Goal: Task Accomplishment & Management: Use online tool/utility

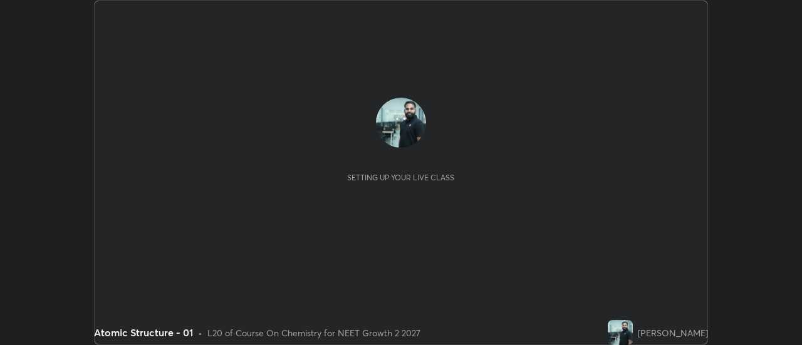
scroll to position [345, 802]
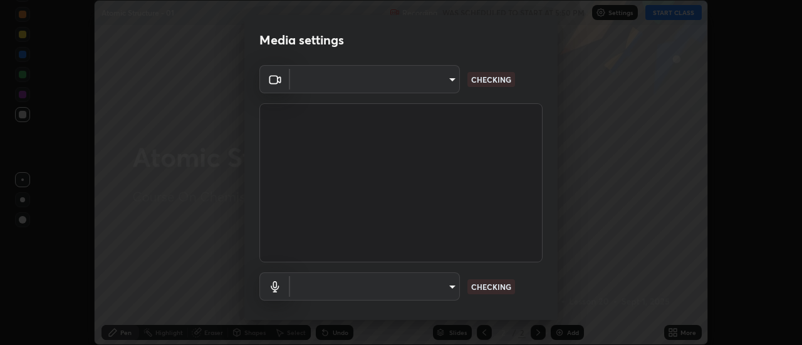
type input "985e4b1f72fc3b9494b48cef3b79fe3b682f9ae0bb15c20acfe574fe2aaad349"
type input "618656b63b7f9ee0ab6491a194f7017e5cc5f8d223736be4f163d7efcd640cbd"
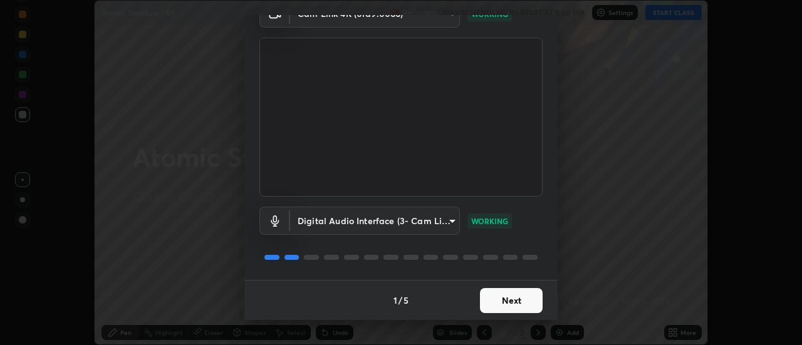
click at [500, 302] on button "Next" at bounding box center [511, 300] width 63 height 25
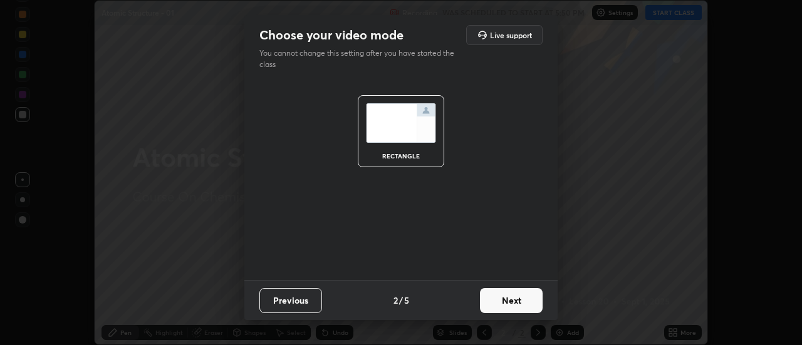
scroll to position [0, 0]
click at [505, 304] on button "Next" at bounding box center [511, 300] width 63 height 25
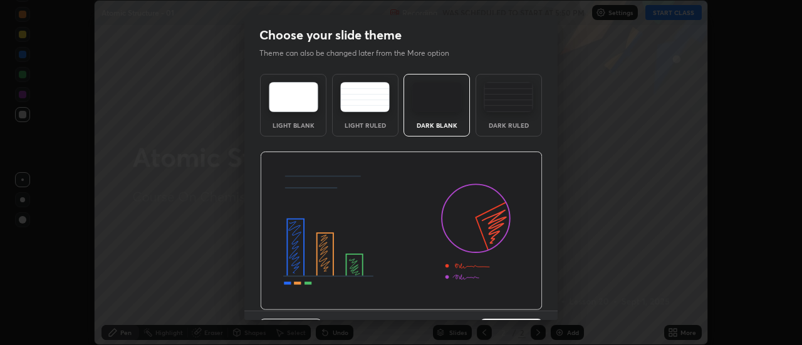
click at [504, 308] on img at bounding box center [401, 231] width 282 height 159
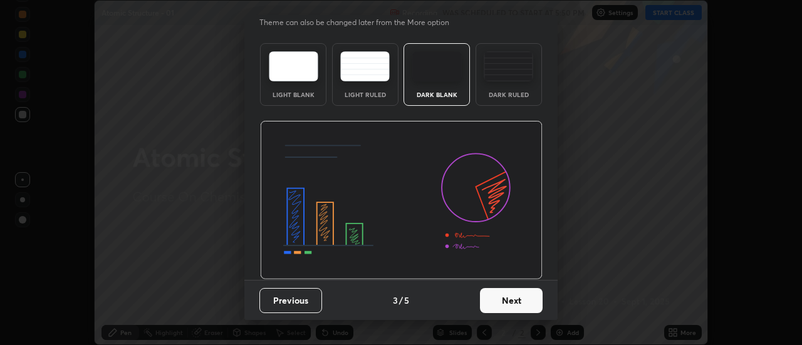
click at [505, 301] on button "Next" at bounding box center [511, 300] width 63 height 25
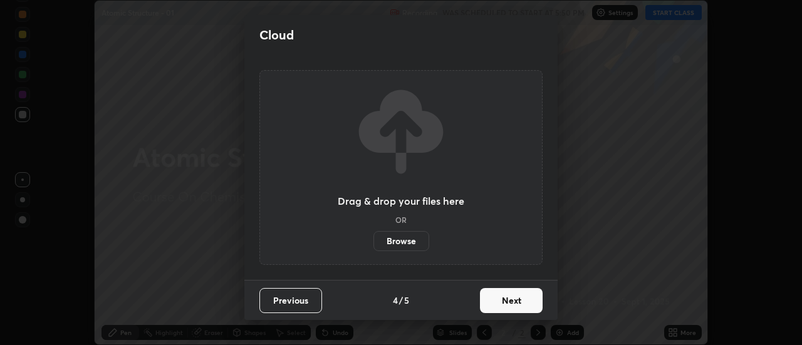
click at [505, 304] on button "Next" at bounding box center [511, 300] width 63 height 25
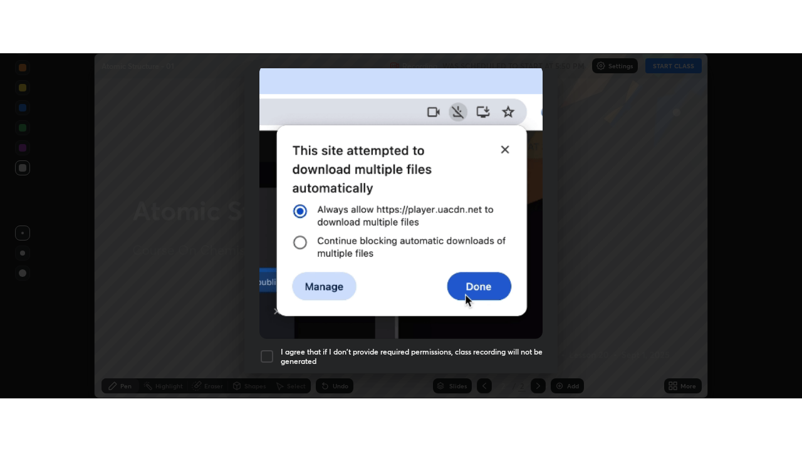
scroll to position [321, 0]
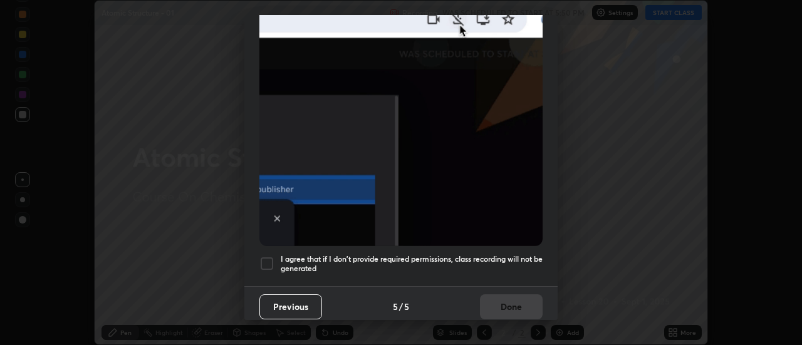
click at [509, 266] on h5 "I agree that if I don't provide required permissions, class recording will not …" at bounding box center [412, 263] width 262 height 19
click at [514, 298] on button "Done" at bounding box center [511, 306] width 63 height 25
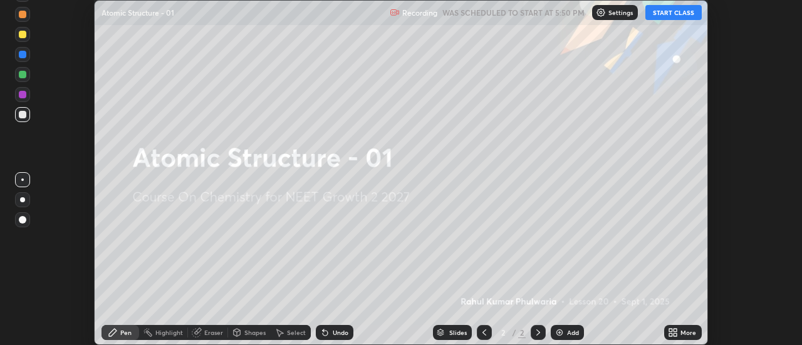
click at [675, 329] on icon at bounding box center [675, 330] width 3 height 3
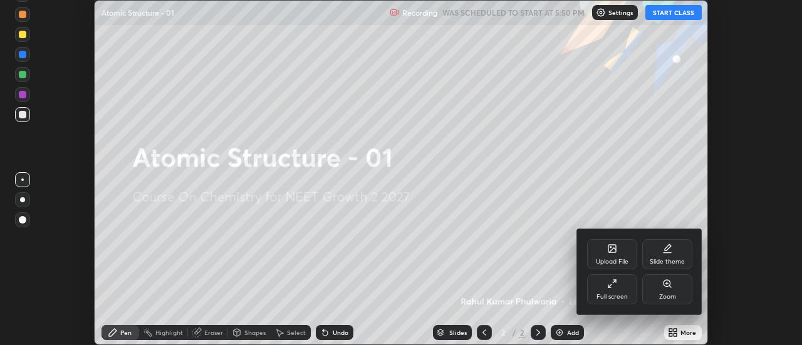
click at [610, 289] on div "Full screen" at bounding box center [612, 289] width 50 height 30
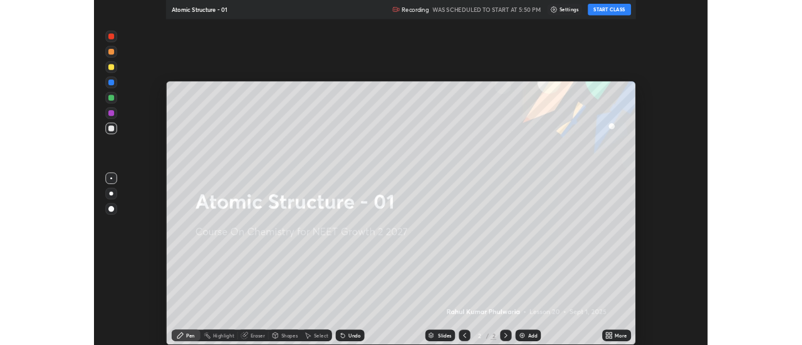
scroll to position [451, 802]
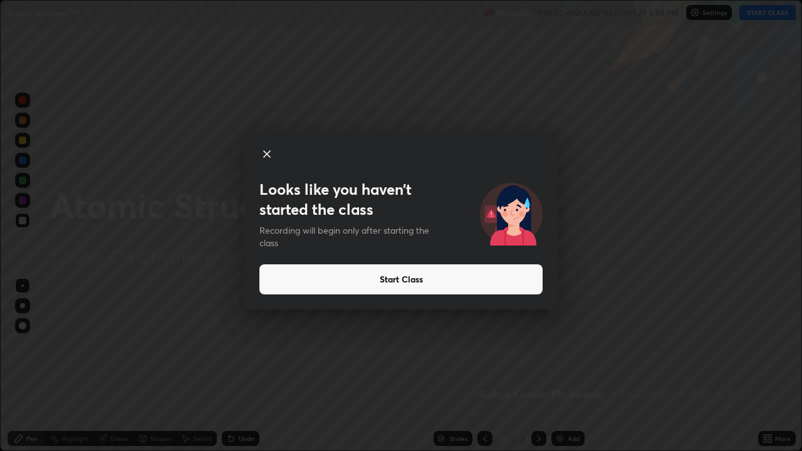
click at [357, 345] on div "Looks like you haven’t started the class Recording will begin only after starti…" at bounding box center [401, 225] width 802 height 451
click at [326, 277] on button "Start Class" at bounding box center [400, 279] width 283 height 30
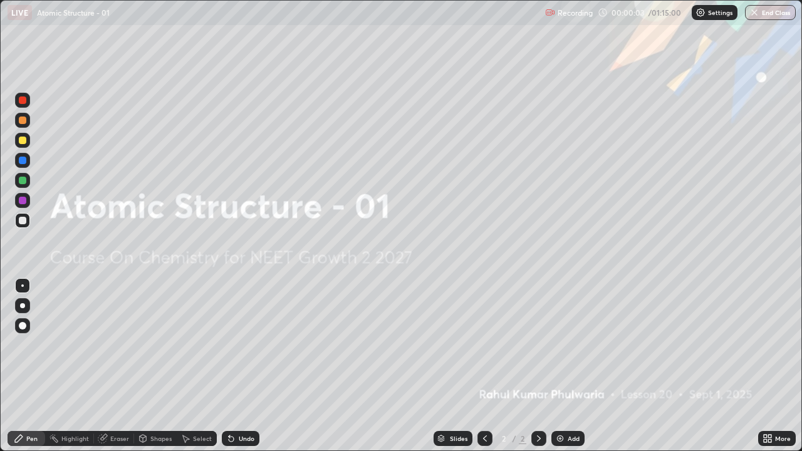
click at [557, 345] on img at bounding box center [560, 438] width 10 height 10
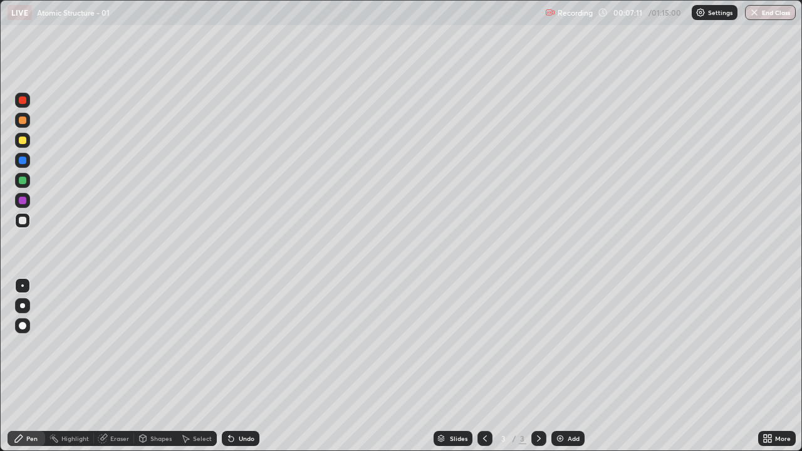
click at [120, 345] on div "Eraser" at bounding box center [114, 438] width 40 height 15
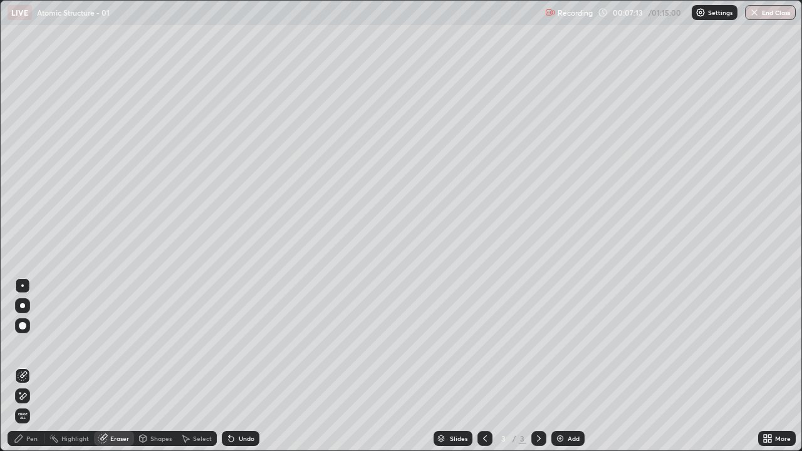
click at [33, 345] on div "Pen" at bounding box center [31, 438] width 11 height 6
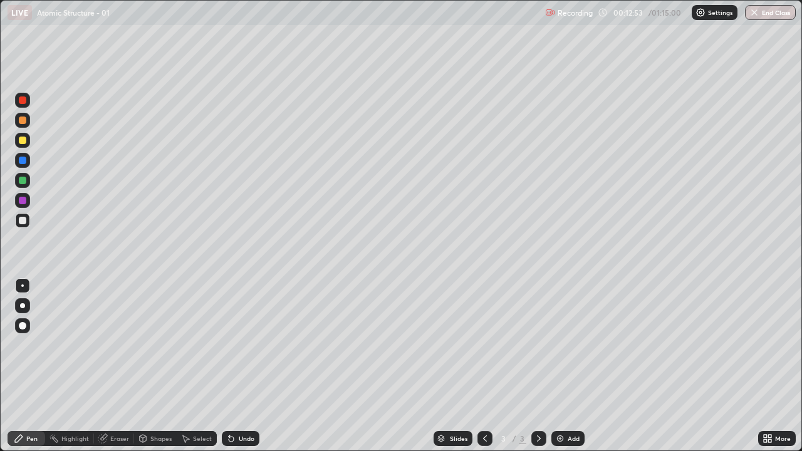
click at [125, 345] on div "Eraser" at bounding box center [119, 438] width 19 height 6
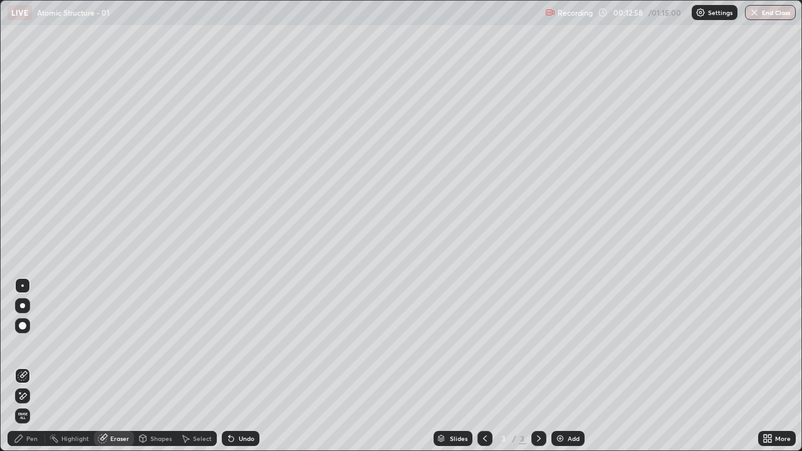
click at [27, 345] on div "Pen" at bounding box center [27, 438] width 38 height 15
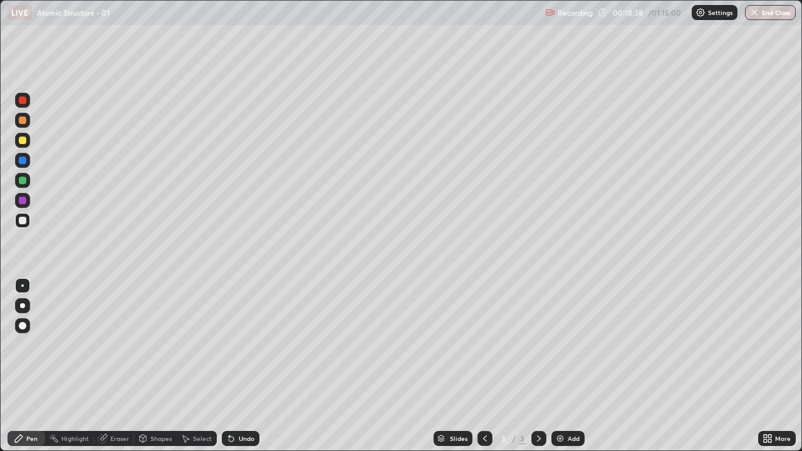
click at [561, 345] on img at bounding box center [560, 438] width 10 height 10
click at [118, 345] on div "Eraser" at bounding box center [119, 438] width 19 height 6
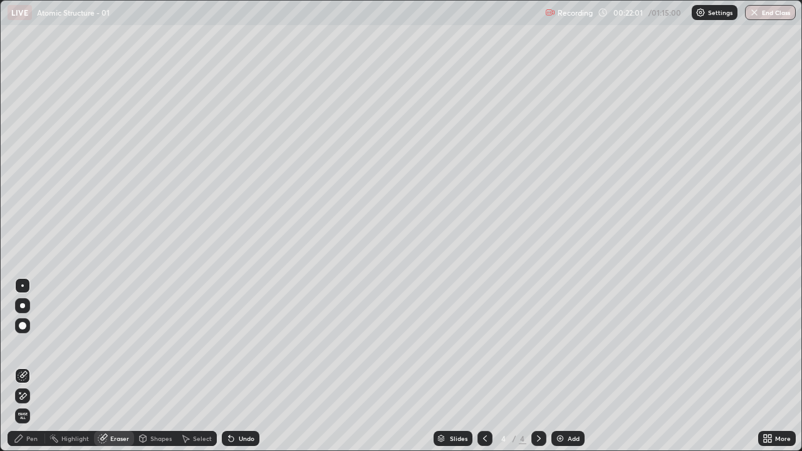
click at [36, 345] on div "Pen" at bounding box center [31, 438] width 11 height 6
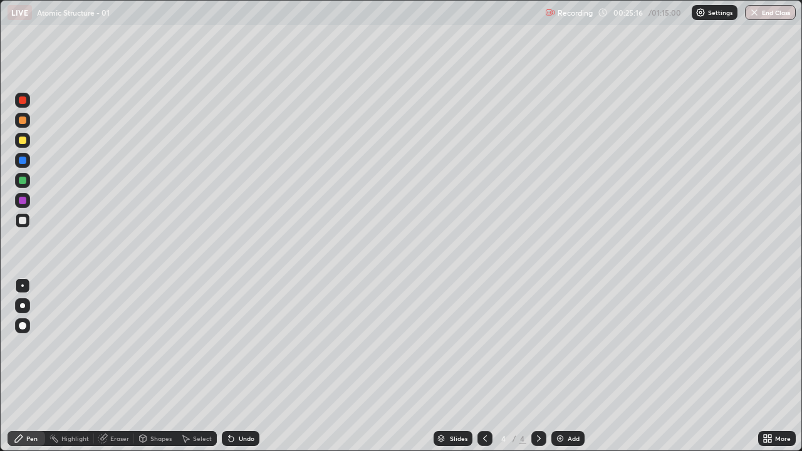
click at [573, 345] on div "Add" at bounding box center [573, 438] width 12 height 6
click at [484, 345] on icon at bounding box center [485, 438] width 10 height 10
click at [537, 345] on icon at bounding box center [539, 438] width 4 height 6
click at [21, 182] on div at bounding box center [23, 181] width 8 height 8
click at [103, 345] on icon at bounding box center [103, 437] width 7 height 6
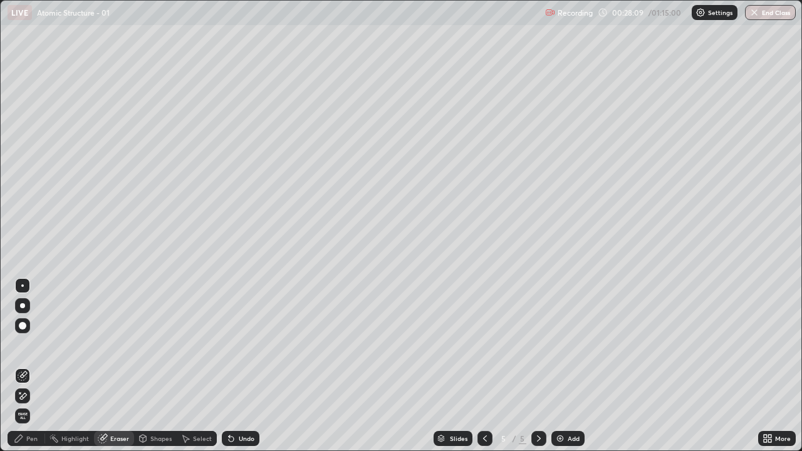
click at [39, 345] on div "Pen" at bounding box center [27, 438] width 38 height 15
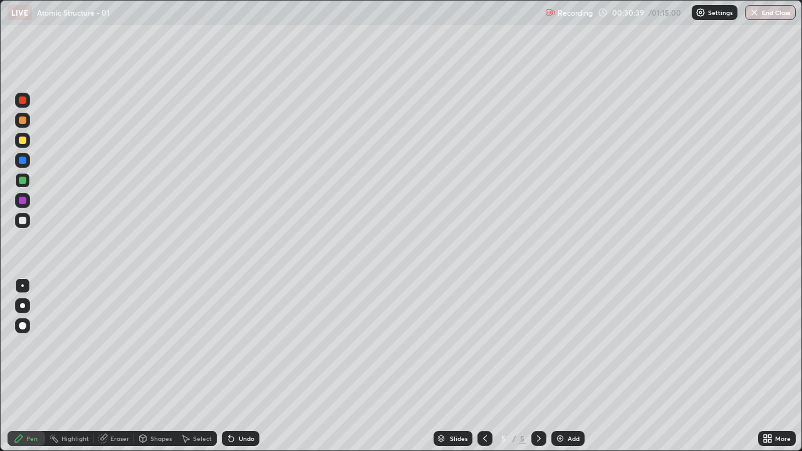
click at [21, 220] on div at bounding box center [23, 221] width 8 height 8
click at [556, 345] on img at bounding box center [560, 438] width 10 height 10
click at [120, 345] on div "Eraser" at bounding box center [119, 438] width 19 height 6
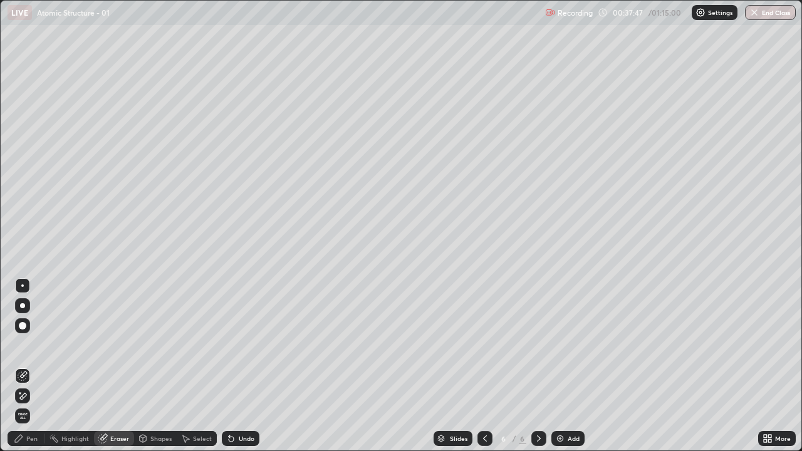
click at [33, 345] on div "Pen" at bounding box center [31, 438] width 11 height 6
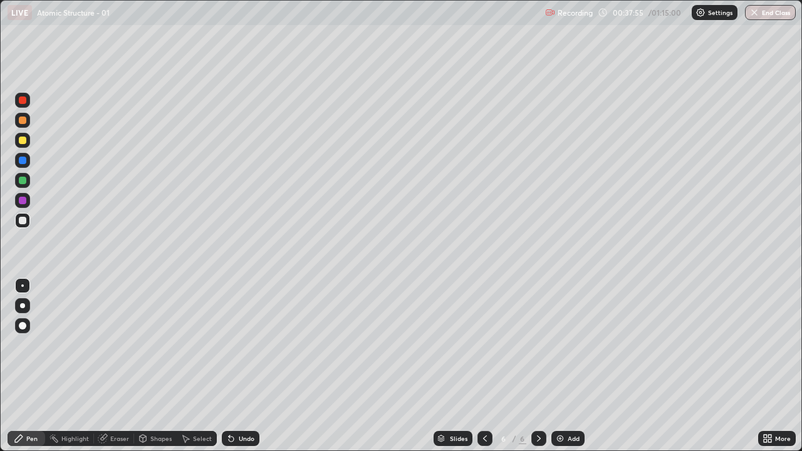
click at [122, 345] on div "Eraser" at bounding box center [119, 438] width 19 height 6
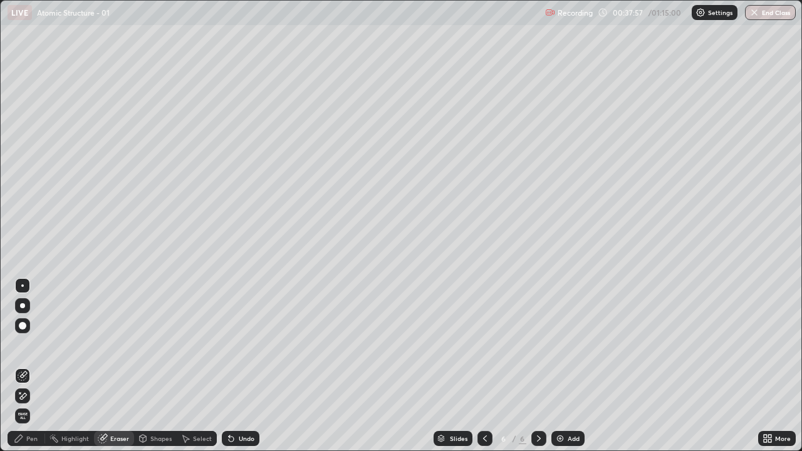
click at [32, 345] on div "Pen" at bounding box center [31, 438] width 11 height 6
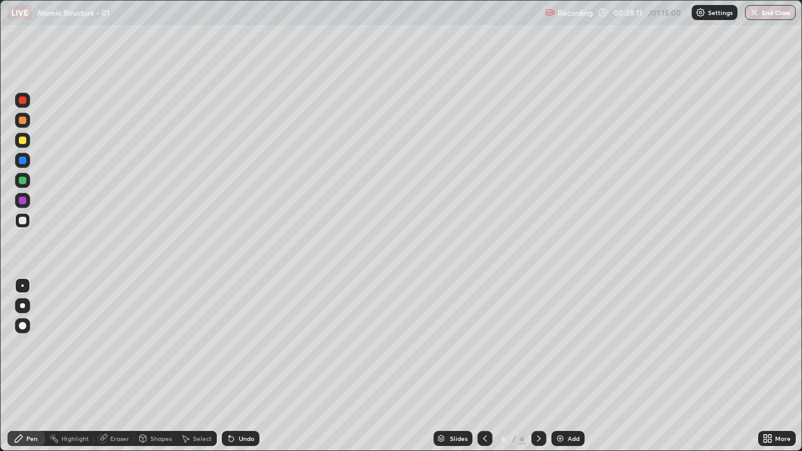
click at [23, 179] on div at bounding box center [23, 181] width 8 height 8
click at [23, 221] on div at bounding box center [23, 221] width 8 height 8
click at [111, 345] on div "Eraser" at bounding box center [119, 438] width 19 height 6
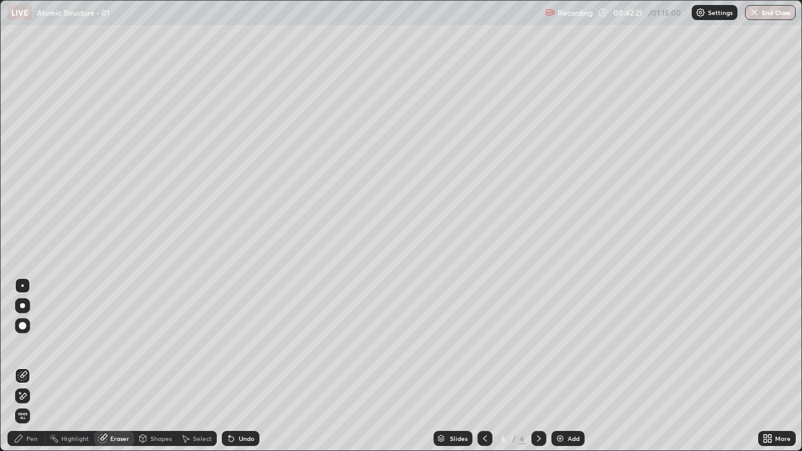
click at [31, 345] on div "Pen" at bounding box center [31, 438] width 11 height 6
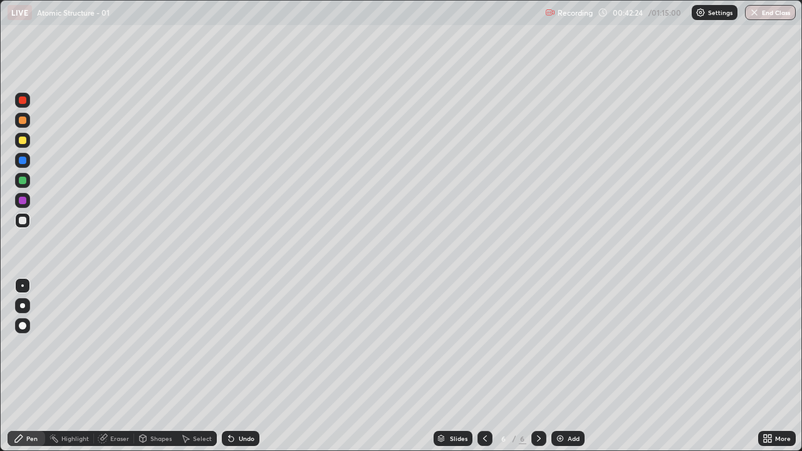
click at [484, 345] on icon at bounding box center [485, 438] width 10 height 10
click at [539, 345] on div at bounding box center [538, 438] width 15 height 15
click at [118, 345] on div "Eraser" at bounding box center [119, 438] width 19 height 6
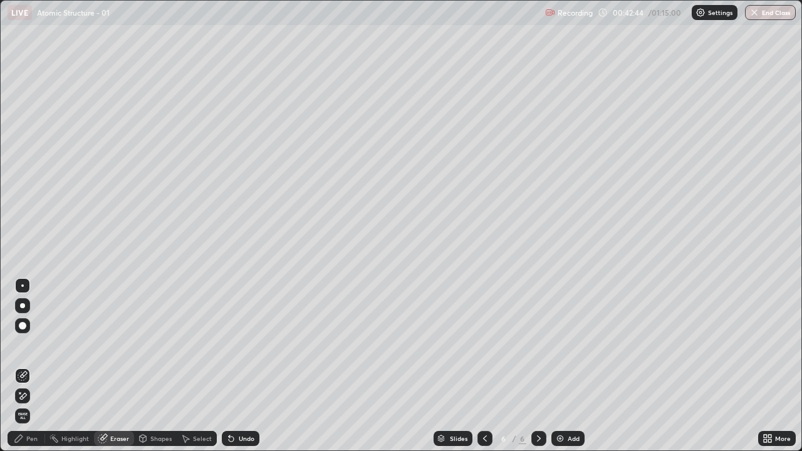
click at [39, 345] on div "Pen" at bounding box center [27, 438] width 38 height 15
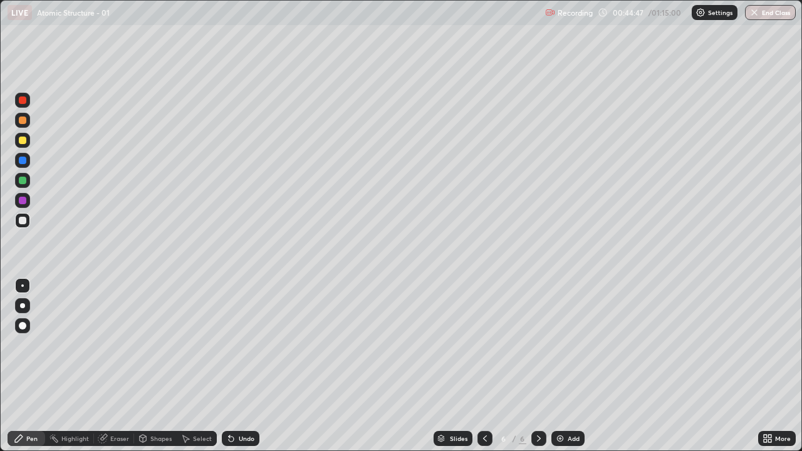
click at [552, 345] on div "Add" at bounding box center [567, 438] width 33 height 15
click at [557, 345] on img at bounding box center [560, 438] width 10 height 10
click at [767, 13] on button "End Class" at bounding box center [770, 12] width 51 height 15
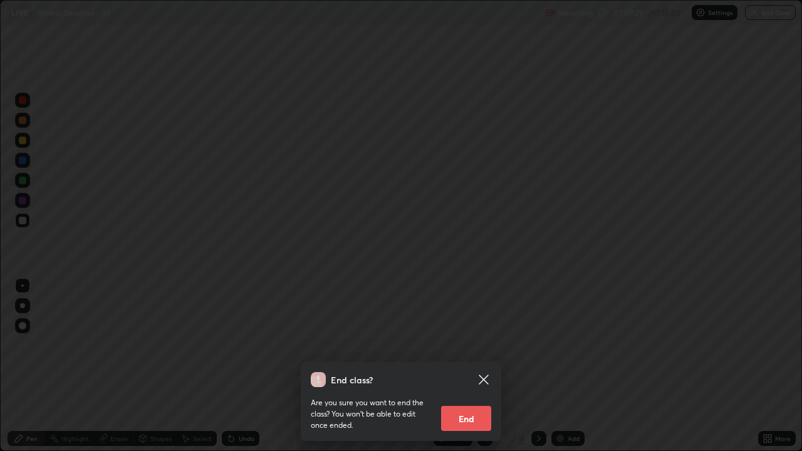
click at [473, 345] on button "End" at bounding box center [466, 418] width 50 height 25
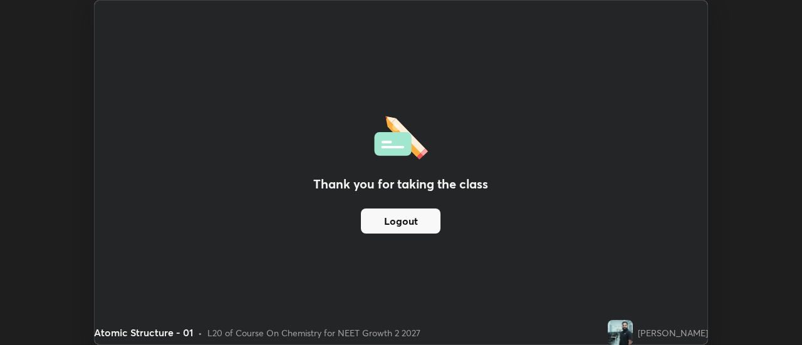
scroll to position [62292, 61835]
